Goal: Information Seeking & Learning: Learn about a topic

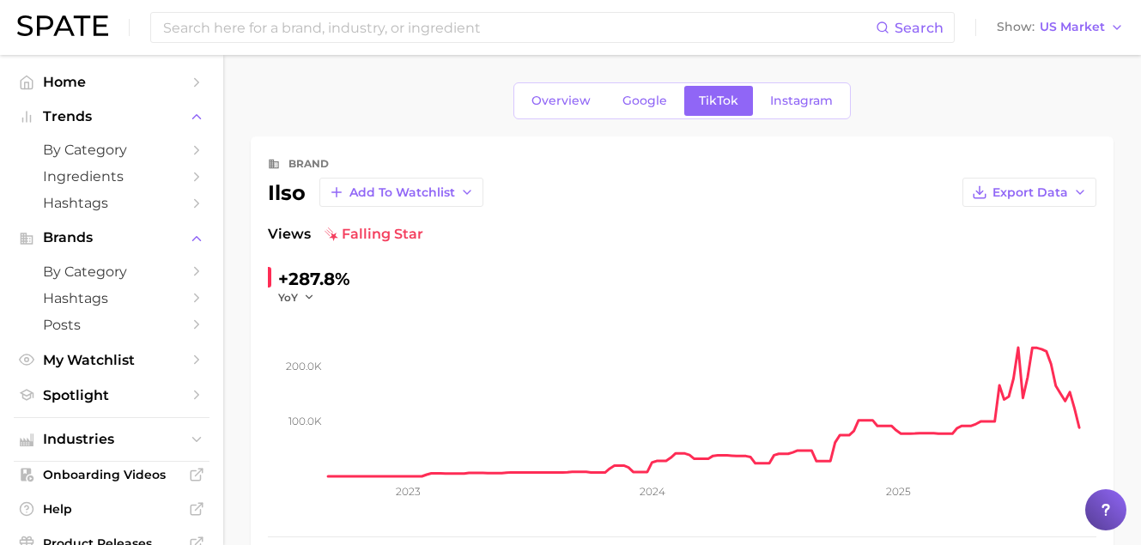
click at [268, 38] on input at bounding box center [518, 27] width 714 height 29
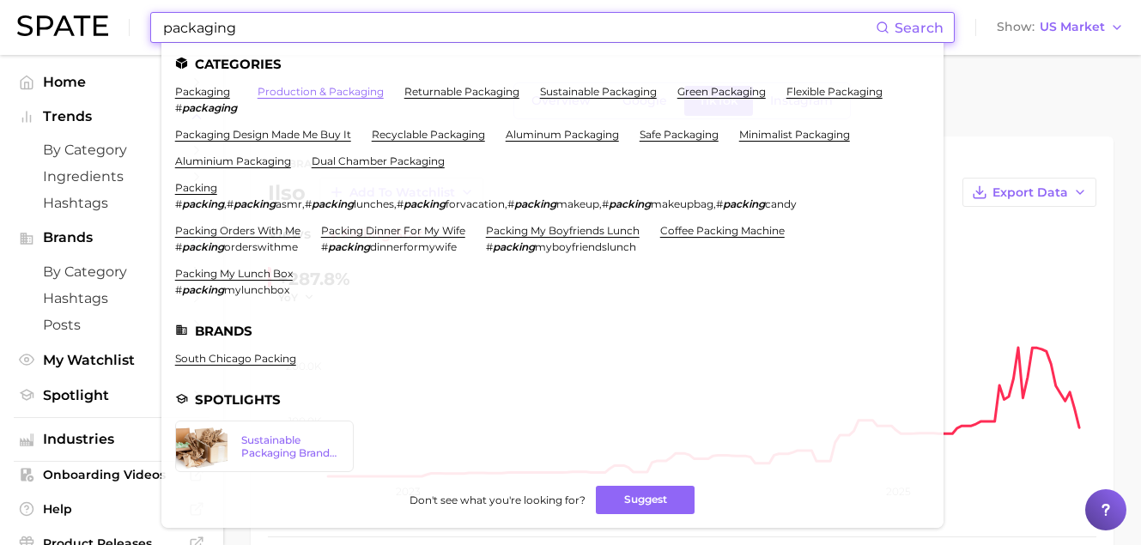
type input "packaging"
click at [303, 93] on link "production & packaging" at bounding box center [320, 91] width 126 height 13
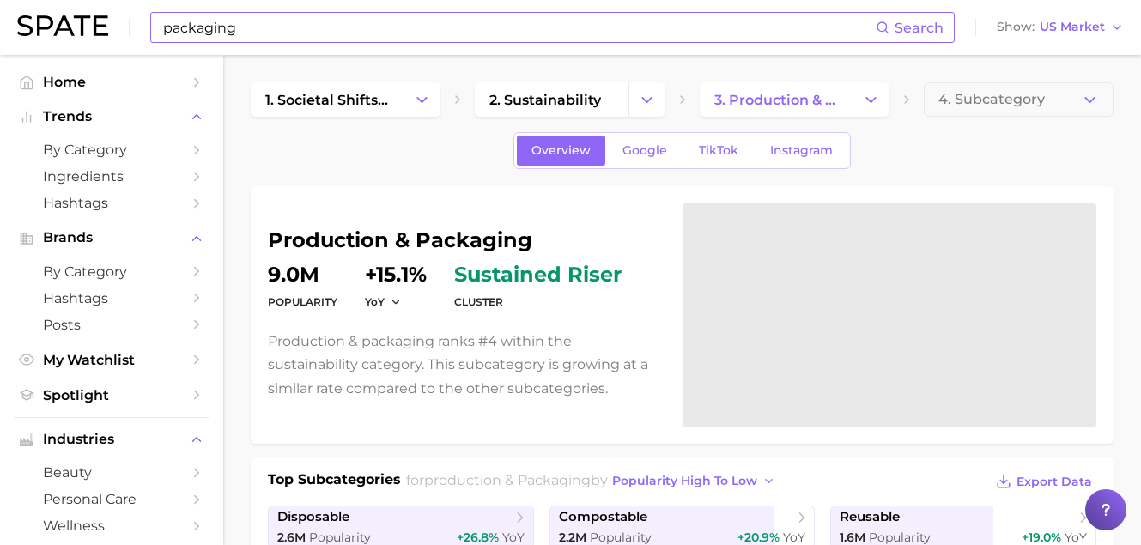
click at [278, 42] on div "packaging Search" at bounding box center [552, 27] width 804 height 31
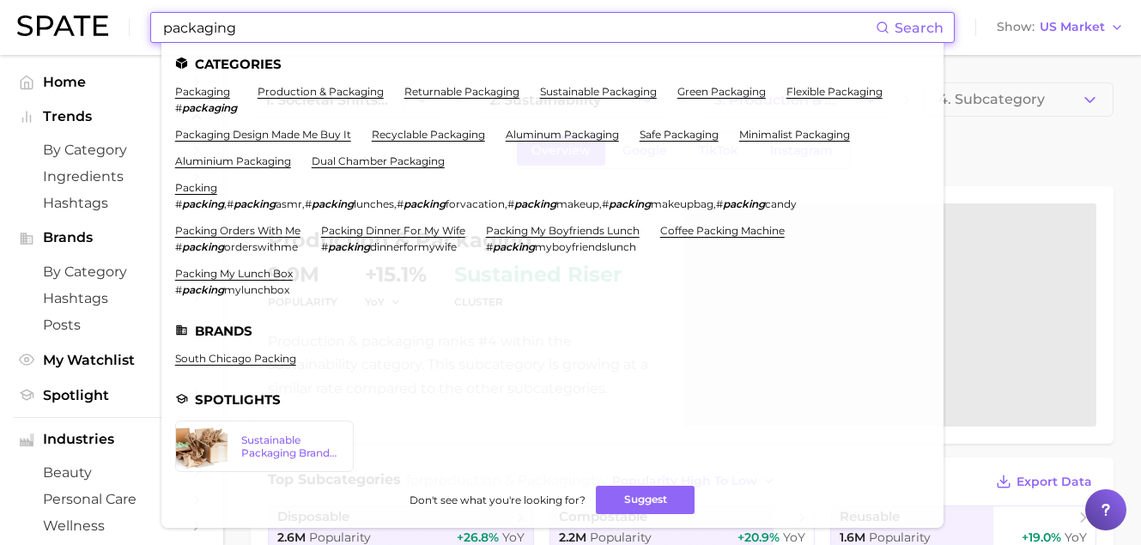
drag, startPoint x: 261, startPoint y: 31, endPoint x: -2, endPoint y: 15, distance: 263.1
click at [0, 15] on html "packaging Search Categories packaging # packaging production & packaging return…" at bounding box center [570, 272] width 1141 height 545
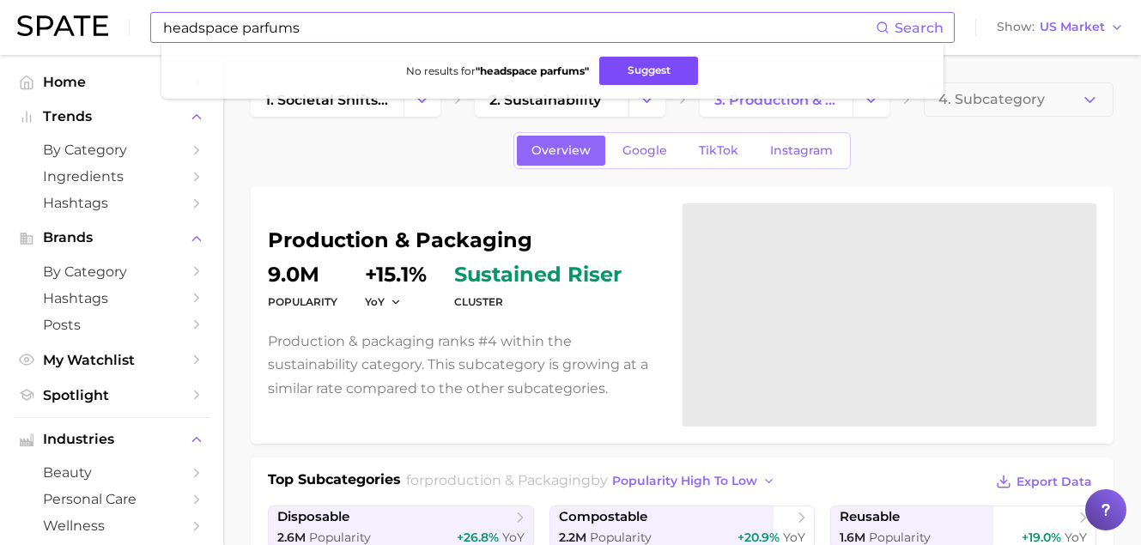
click at [627, 70] on button "Suggest" at bounding box center [648, 71] width 99 height 28
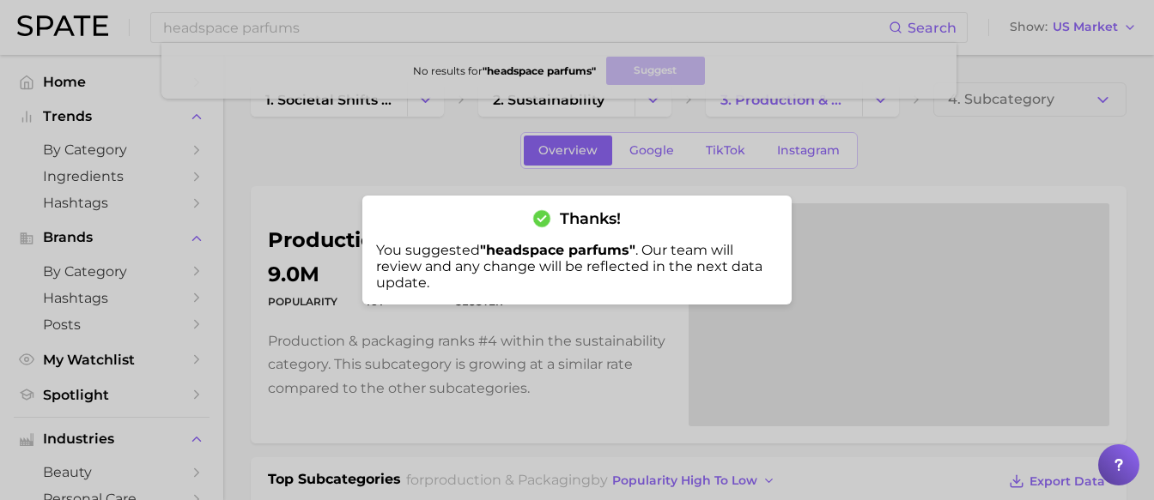
click at [270, 54] on div at bounding box center [577, 250] width 1154 height 500
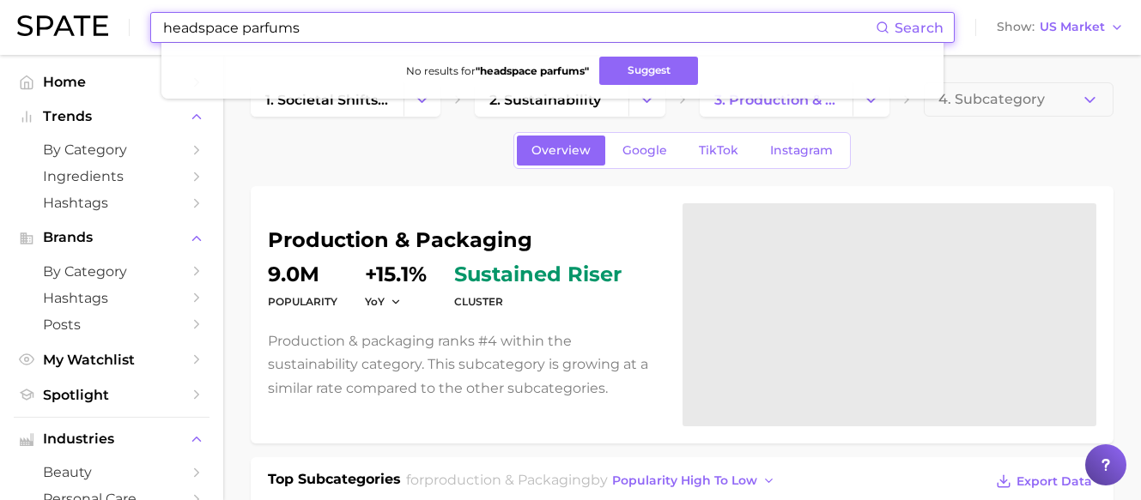
drag, startPoint x: 348, startPoint y: 36, endPoint x: -91, endPoint y: -2, distance: 440.2
click at [0, 0] on html "headspace parfums Search No results for " headspace parfums " Suggest Show US M…" at bounding box center [570, 250] width 1141 height 500
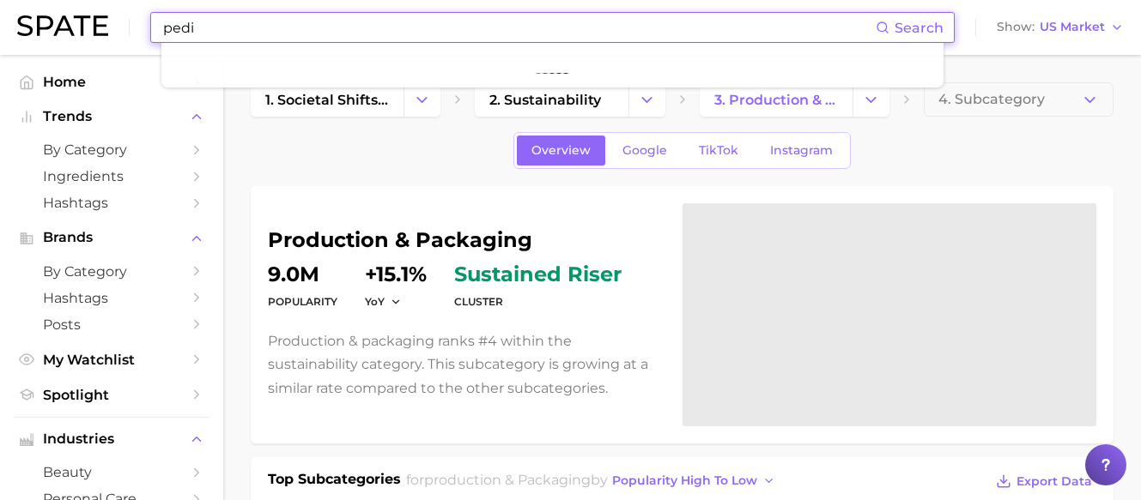
type input "pedi"
click at [280, 30] on input "pedi" at bounding box center [518, 27] width 714 height 29
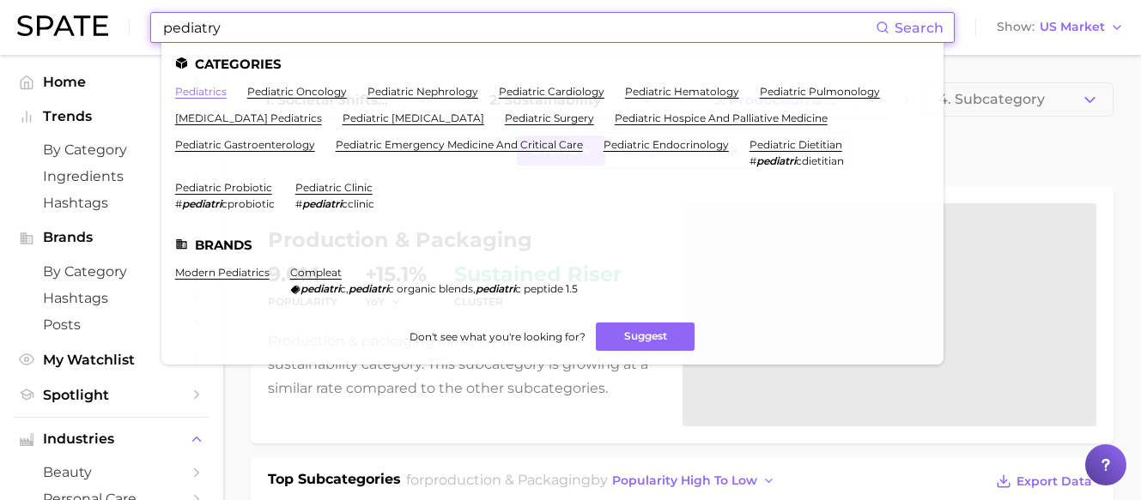
type input "pediatry"
click at [201, 96] on link "pediatrics" at bounding box center [200, 91] width 51 height 13
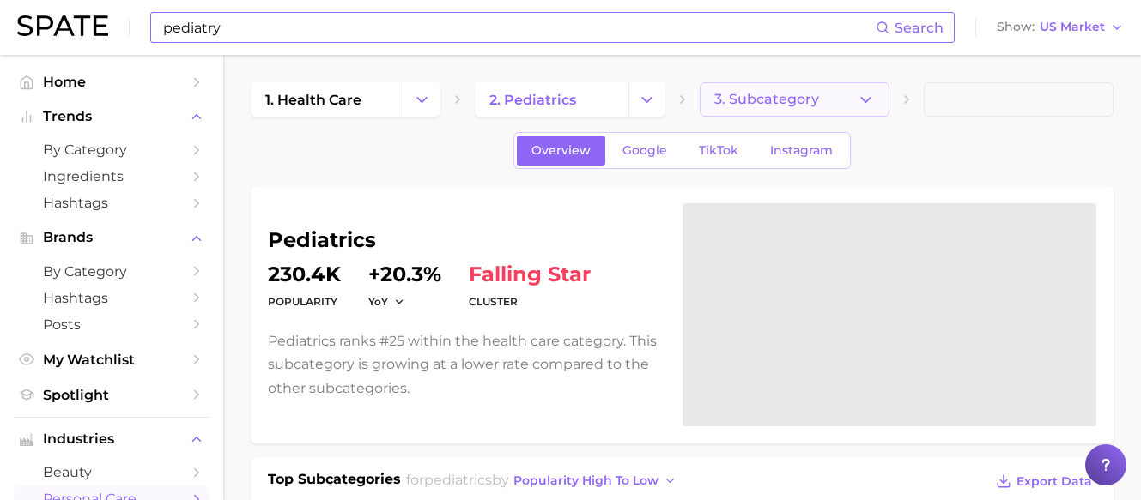
click at [777, 92] on span "3. Subcategory" at bounding box center [766, 99] width 105 height 15
